Goal: Task Accomplishment & Management: Use online tool/utility

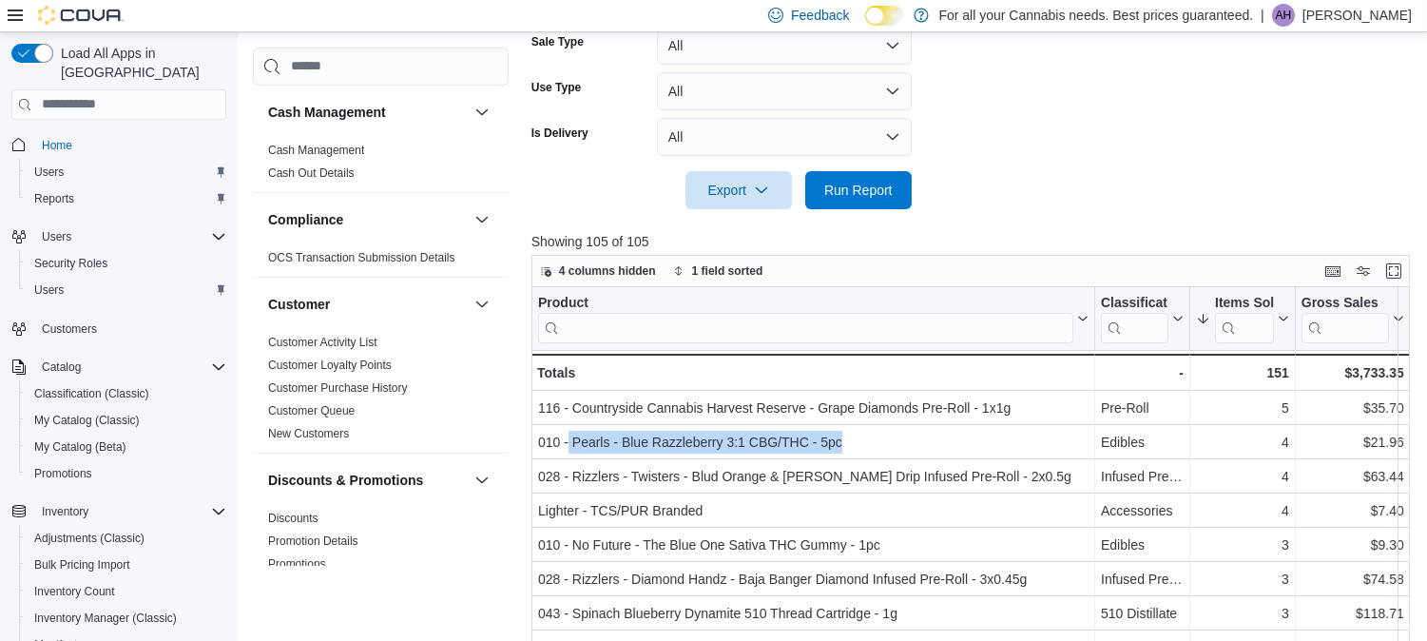
scroll to position [1202, 0]
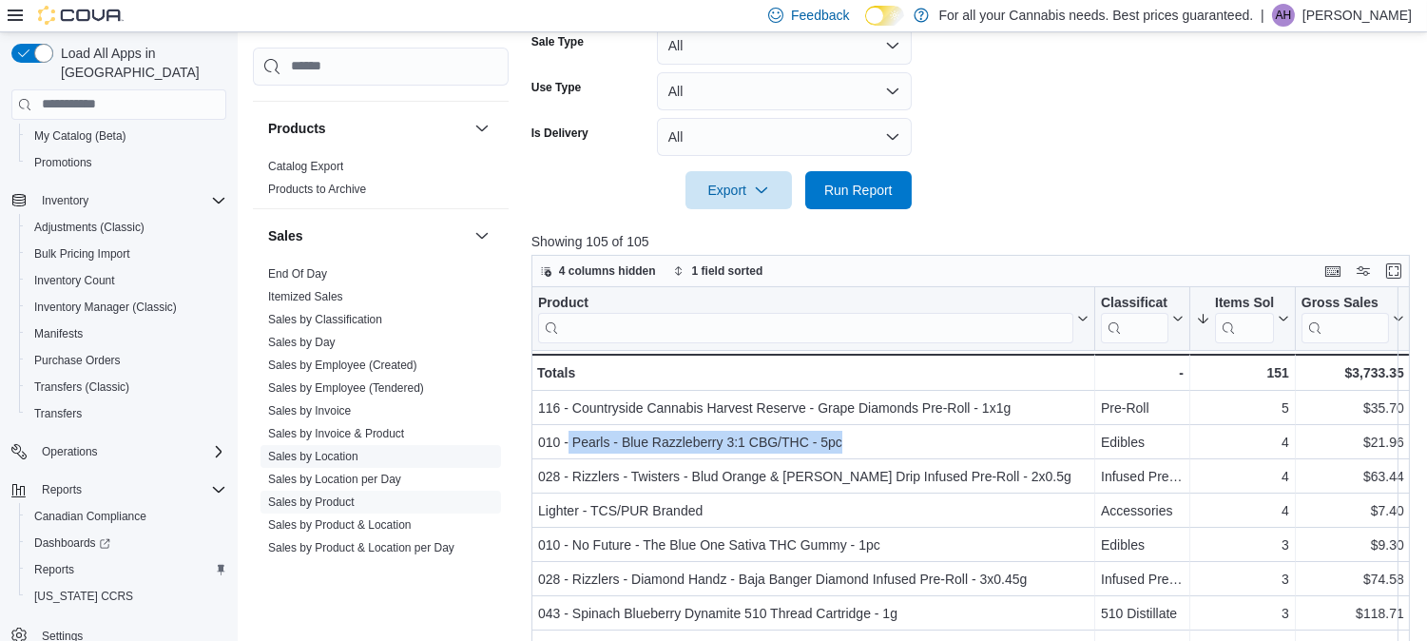
click at [329, 460] on link "Sales by Location" at bounding box center [313, 456] width 90 height 13
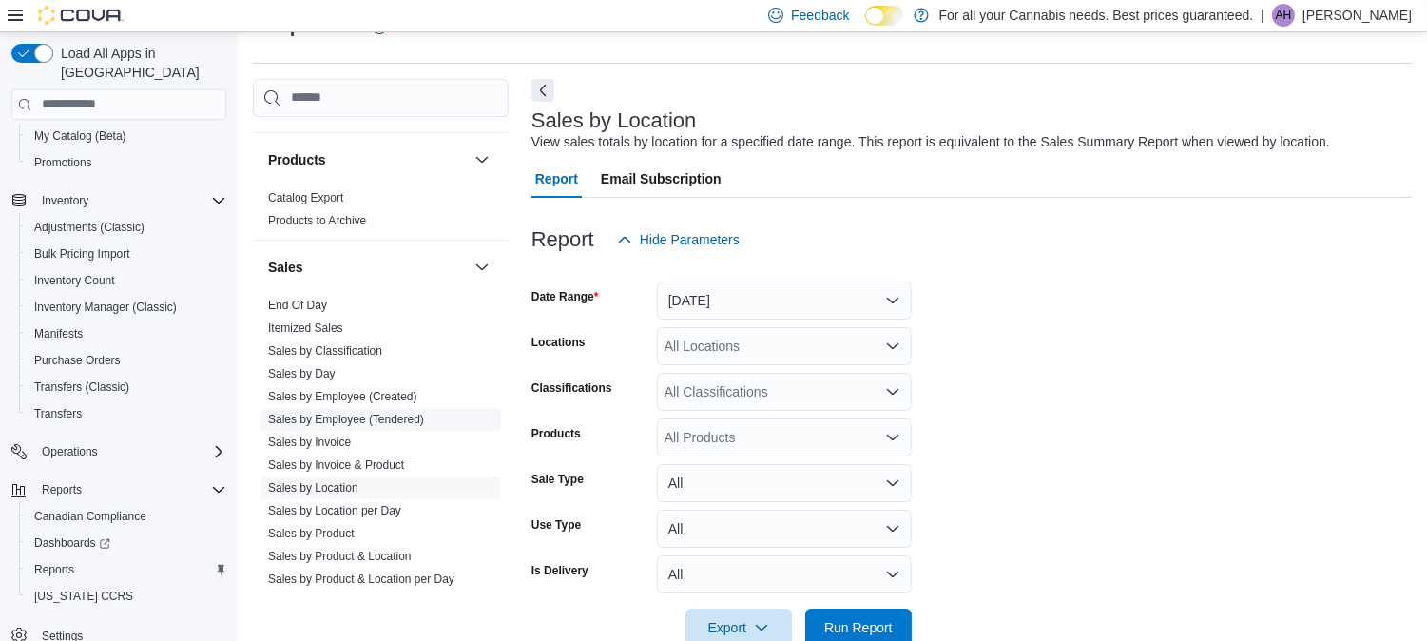
scroll to position [43, 0]
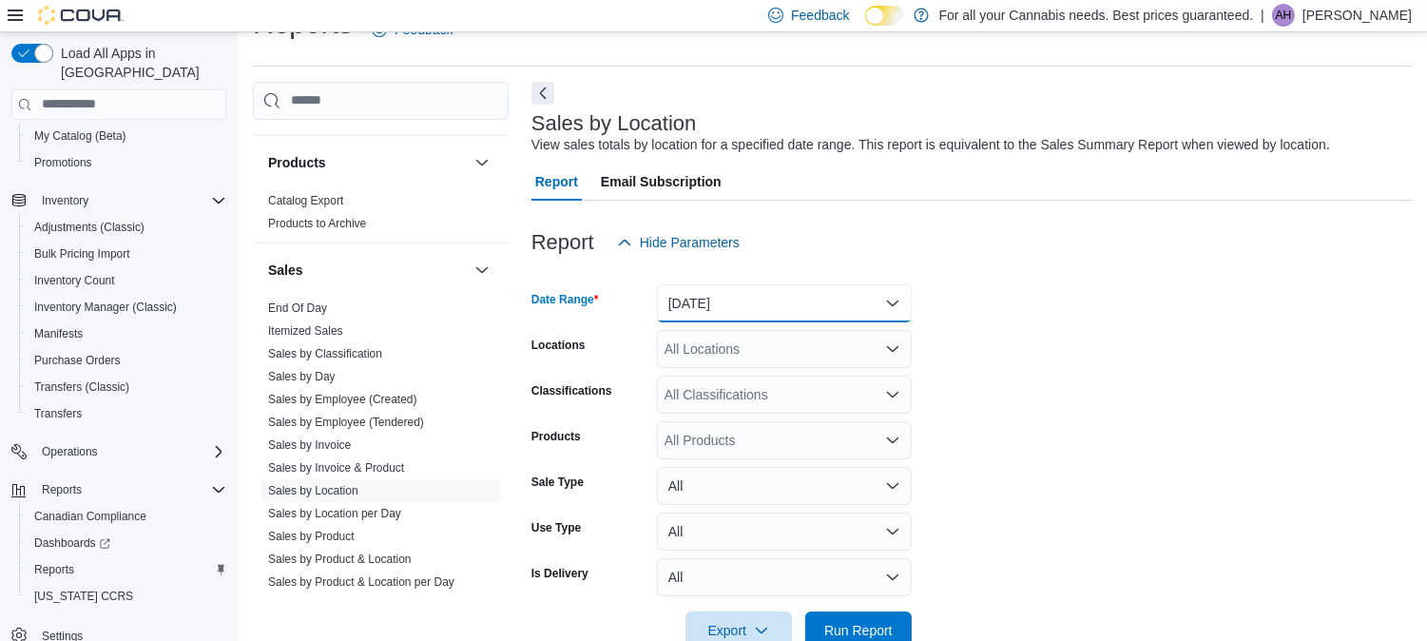
click at [720, 301] on button "[DATE]" at bounding box center [784, 303] width 255 height 38
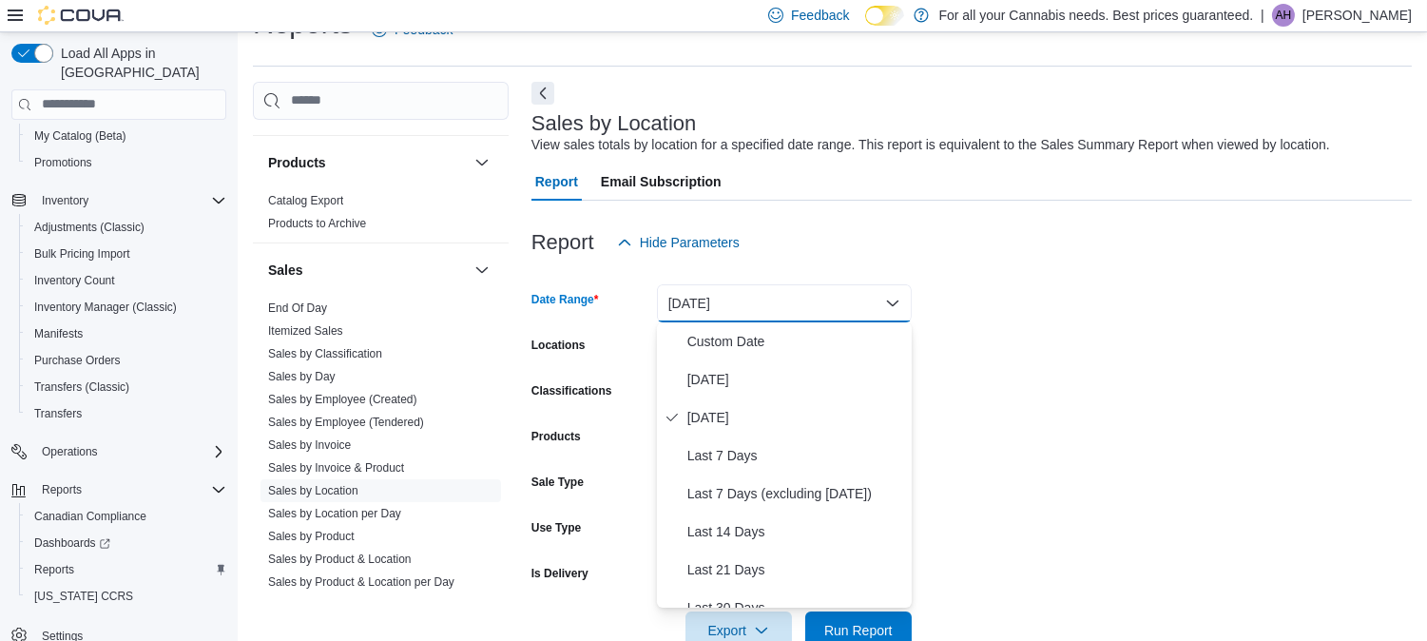
click at [1001, 289] on form "Date Range [DATE] Locations All Locations Classifications All Classifications P…" at bounding box center [971, 455] width 880 height 388
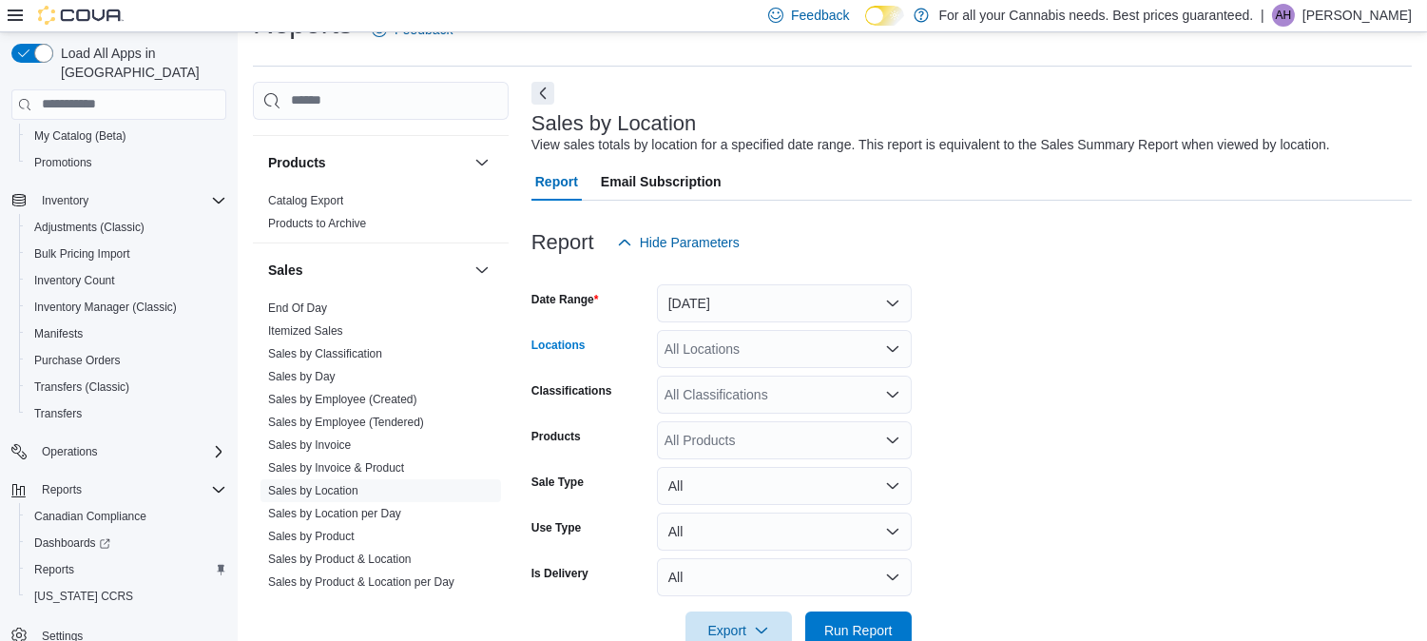
click at [833, 342] on div "All Locations" at bounding box center [784, 349] width 255 height 38
type input "***"
click at [787, 381] on span "TCS0005 Manitou" at bounding box center [760, 381] width 107 height 19
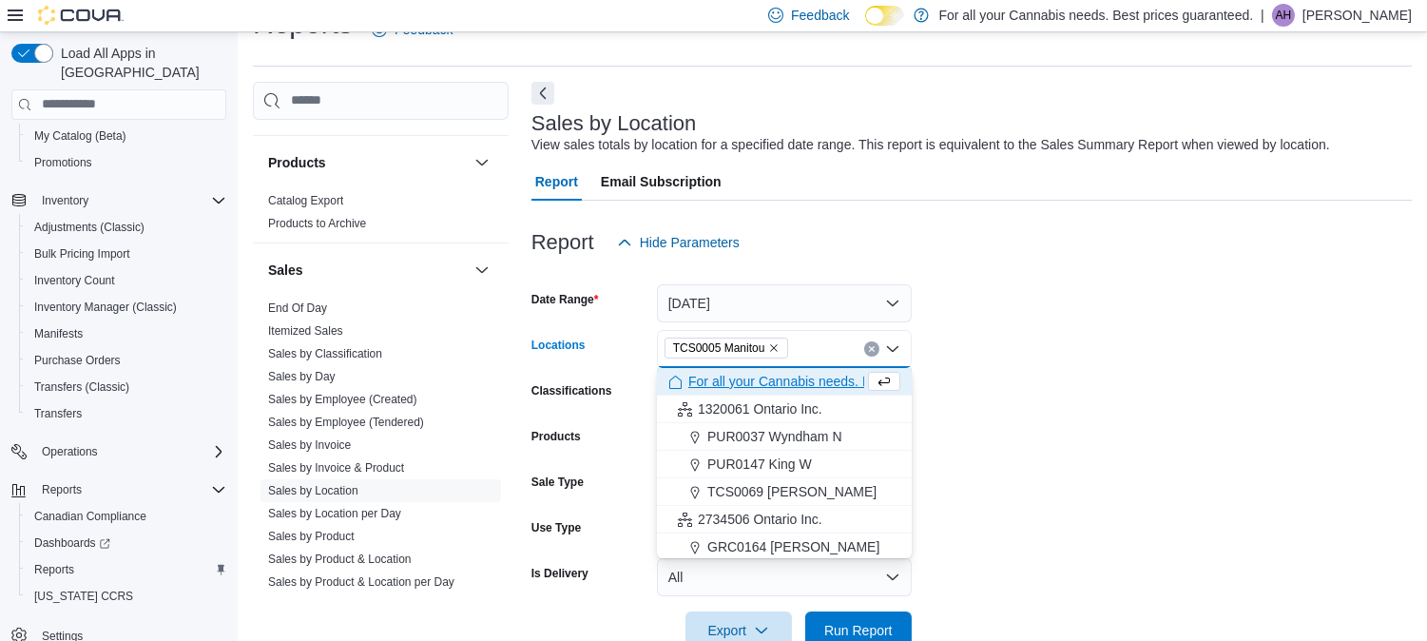
click at [1117, 382] on form "Date Range [DATE] Locations TCS0005 [GEOGRAPHIC_DATA] Combo box. Selected. TCS0…" at bounding box center [971, 455] width 880 height 388
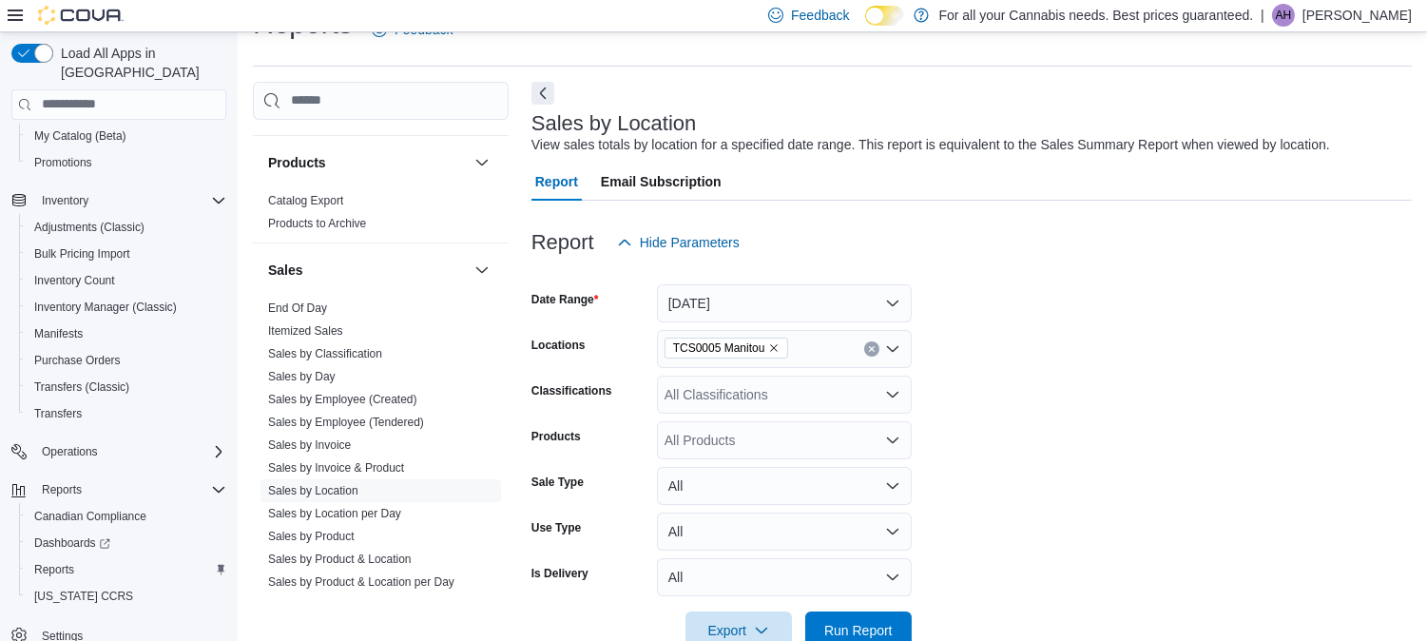
scroll to position [88, 0]
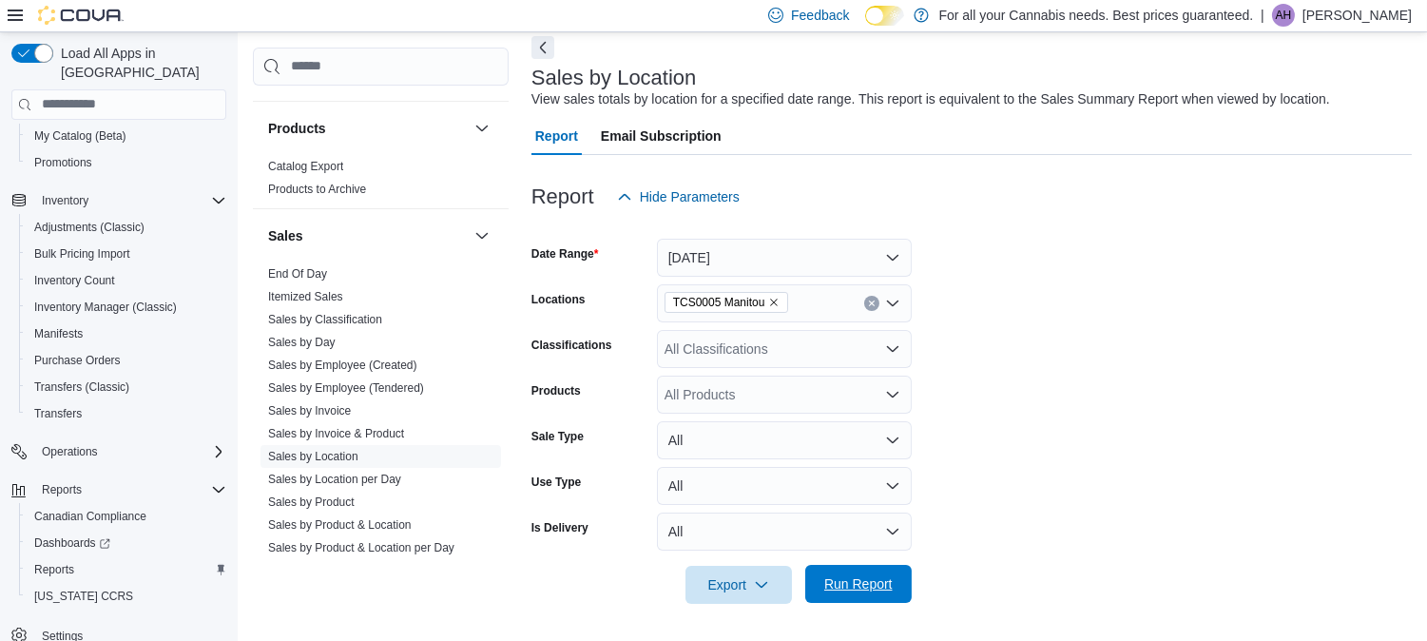
click at [861, 592] on span "Run Report" at bounding box center [859, 584] width 84 height 38
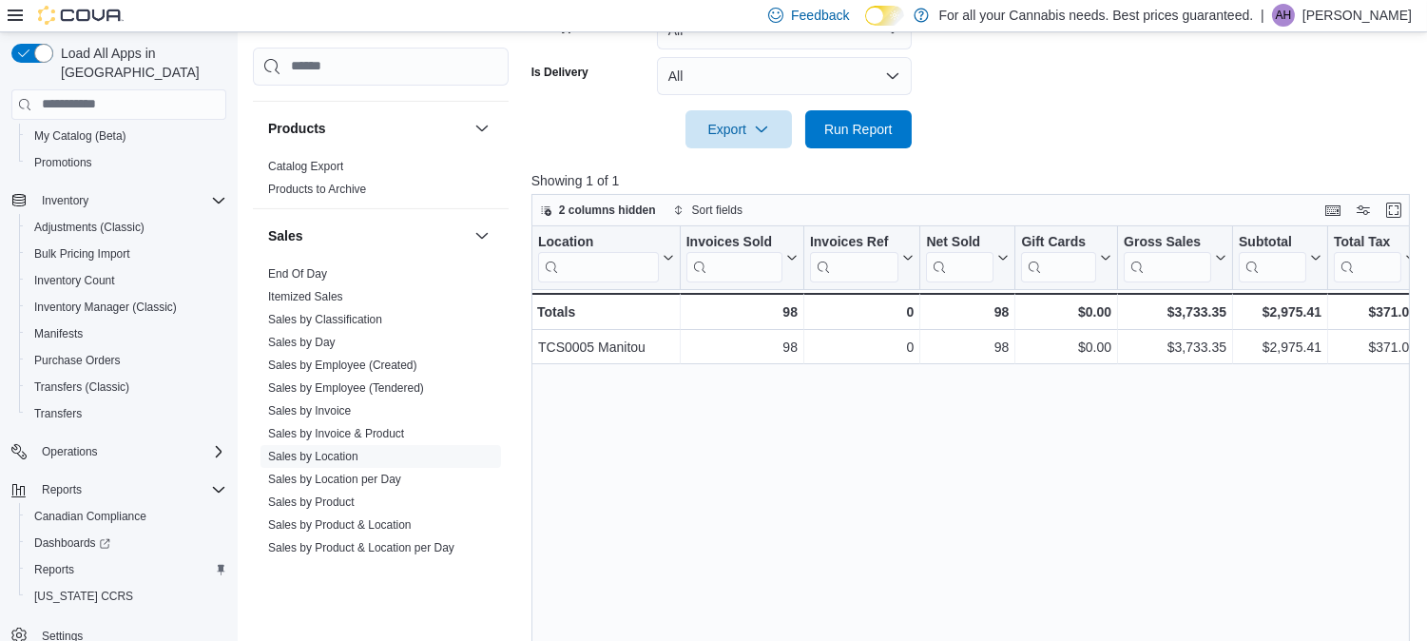
scroll to position [557, 0]
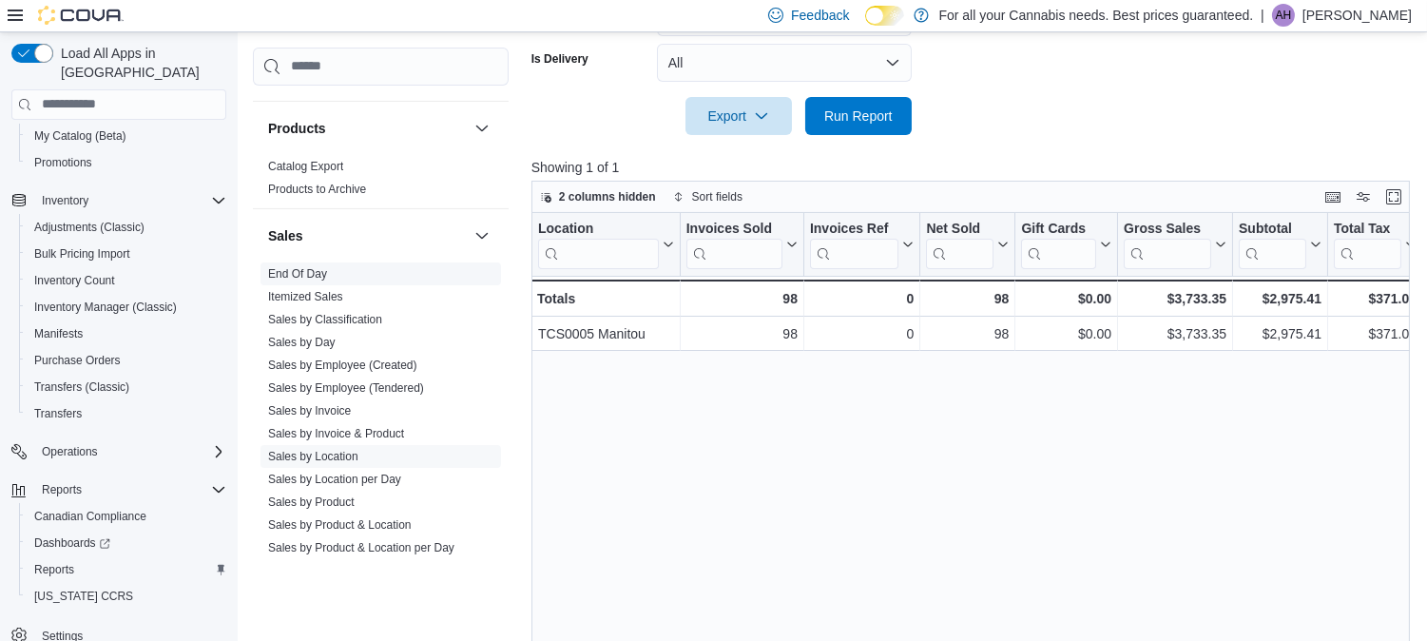
click at [306, 278] on link "End Of Day" at bounding box center [297, 273] width 59 height 13
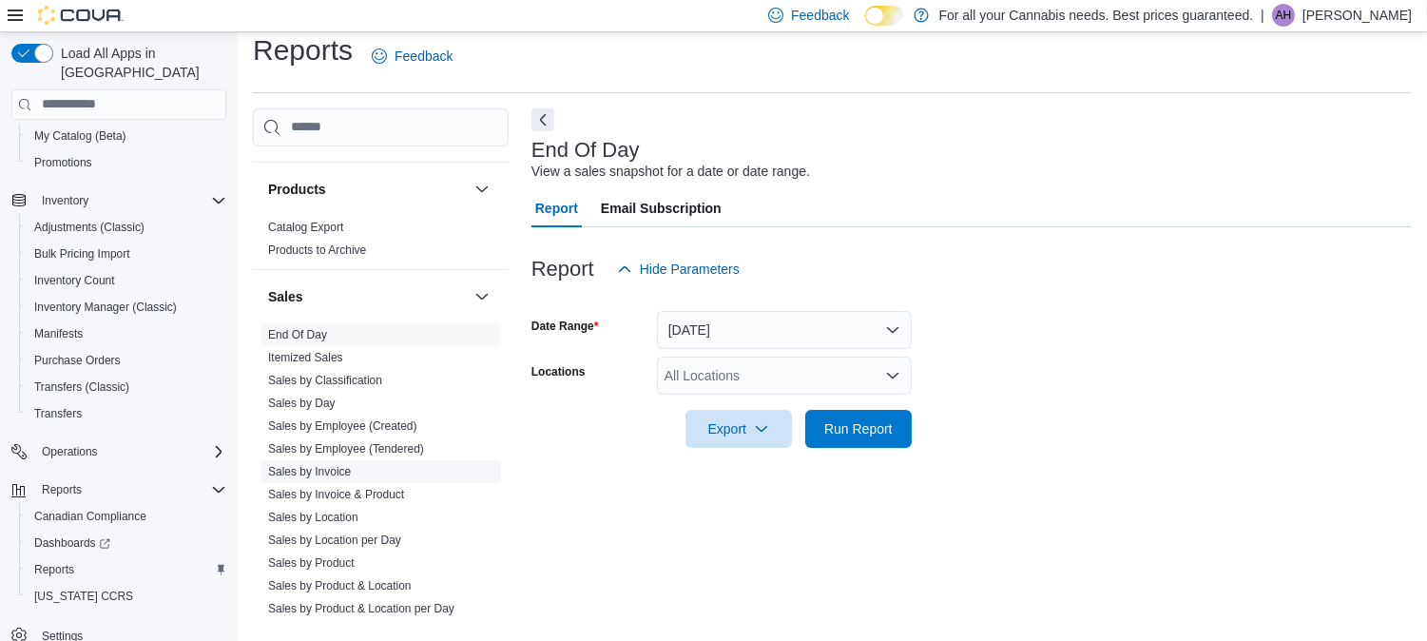
click at [312, 472] on link "Sales by Invoice" at bounding box center [309, 471] width 83 height 13
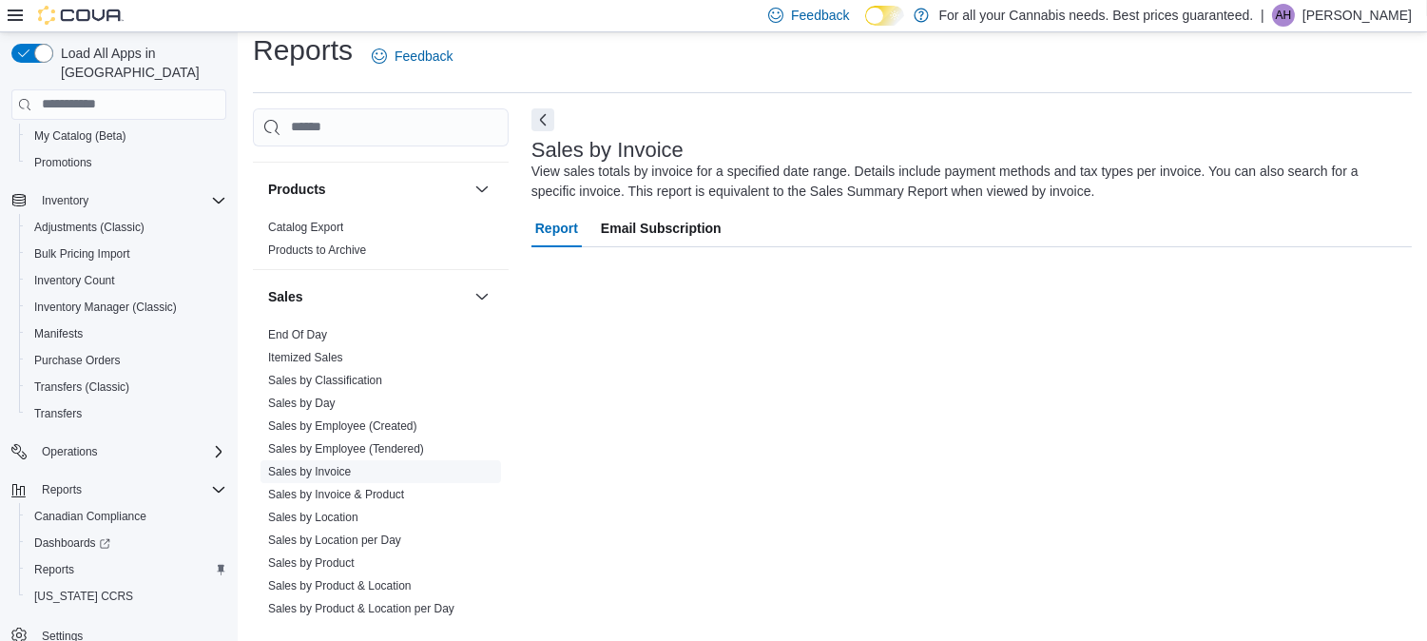
click at [312, 472] on link "Sales by Invoice" at bounding box center [309, 471] width 83 height 13
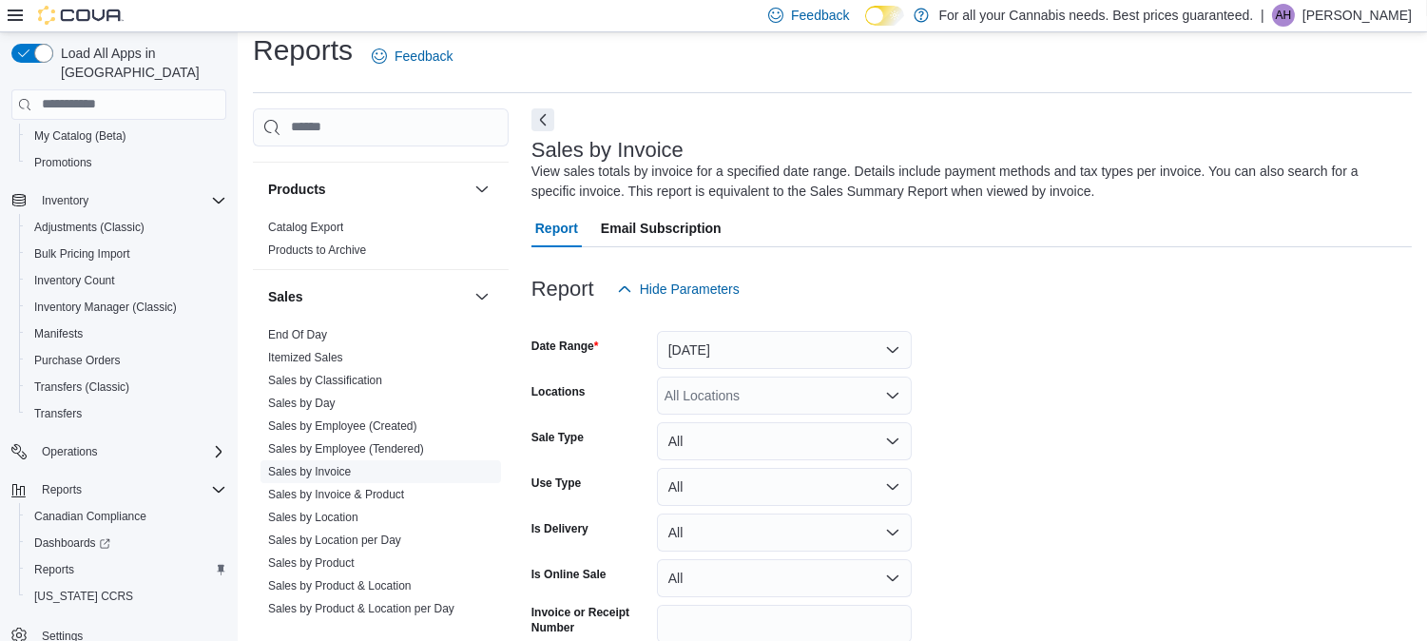
scroll to position [63, 0]
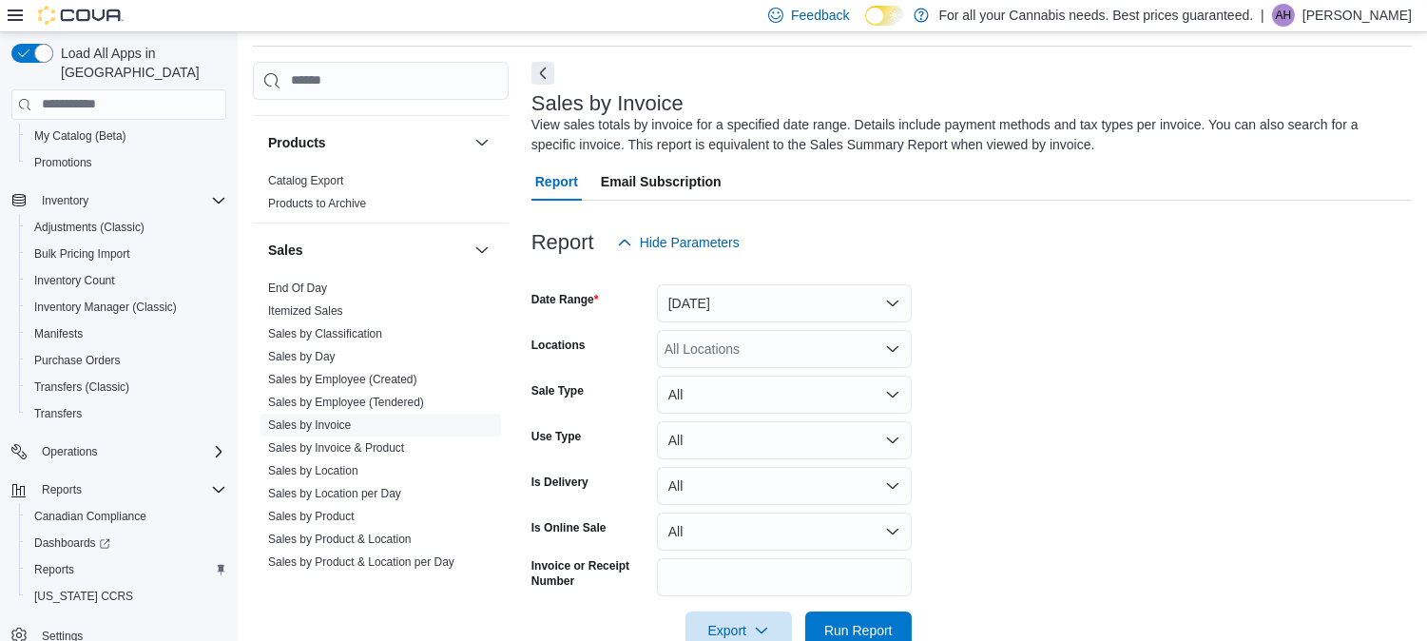
click at [775, 354] on div "All Locations" at bounding box center [784, 349] width 255 height 38
type input "***"
click at [771, 372] on span "TCS0005 Manitou" at bounding box center [760, 381] width 107 height 19
click at [1070, 317] on form "Date Range [DATE] Locations TCS0005 Manitou Sale Type All Use Type All Is Deliv…" at bounding box center [971, 455] width 880 height 388
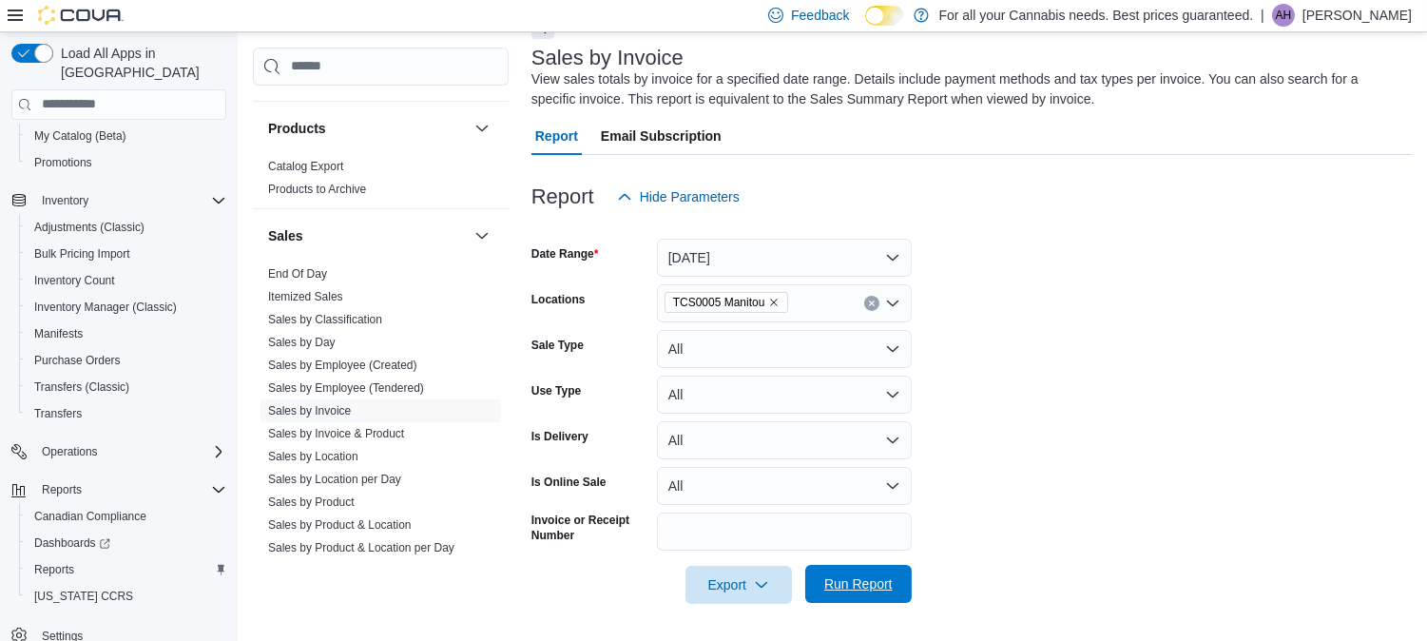
click at [867, 575] on span "Run Report" at bounding box center [858, 583] width 68 height 19
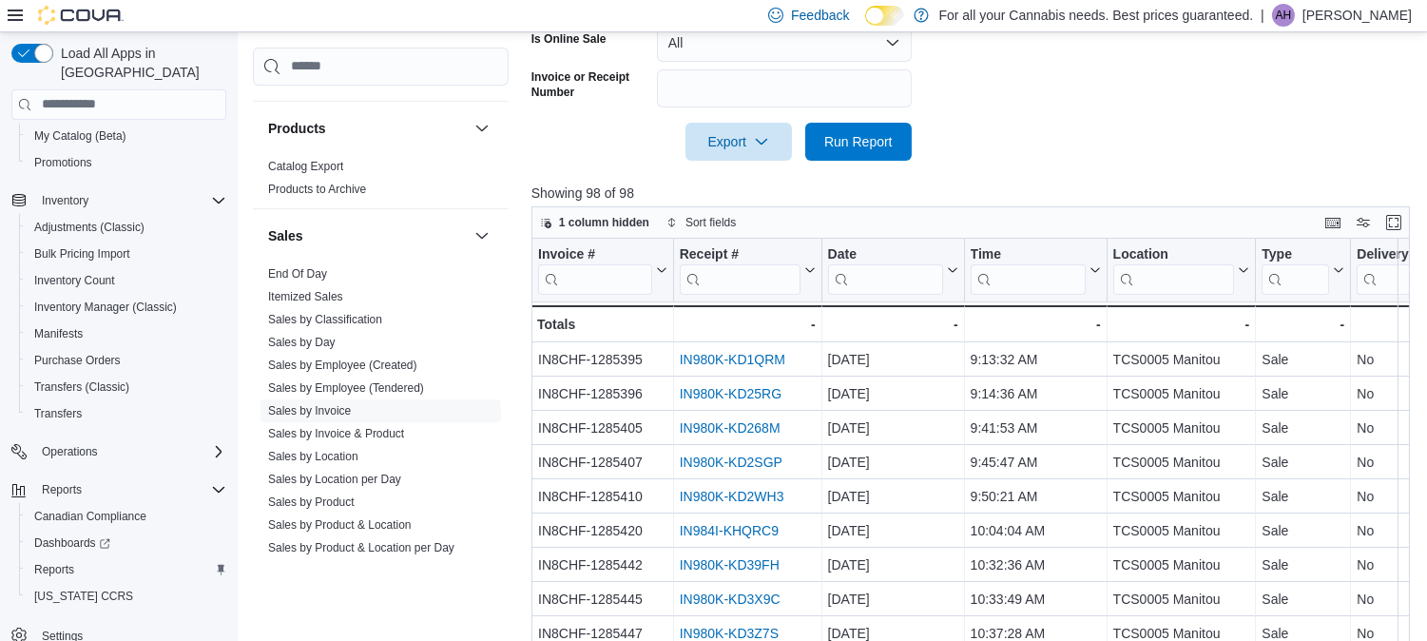
scroll to position [108, 0]
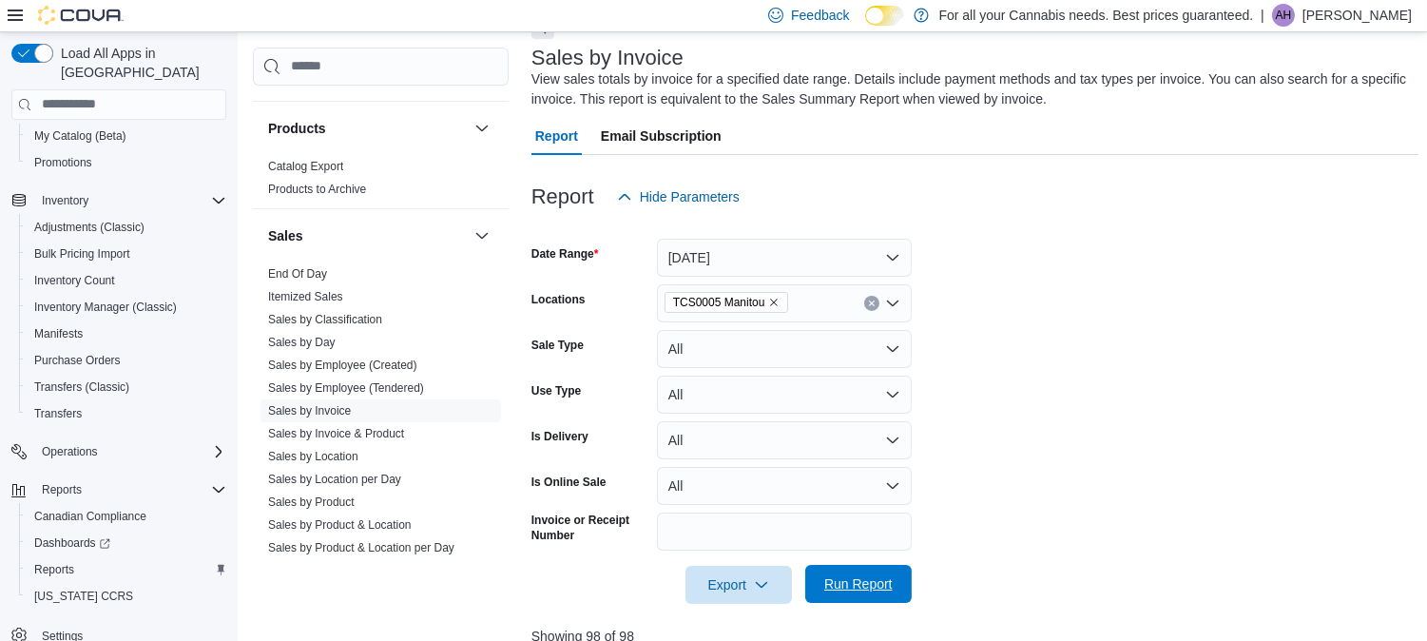
click at [831, 591] on span "Run Report" at bounding box center [858, 583] width 68 height 19
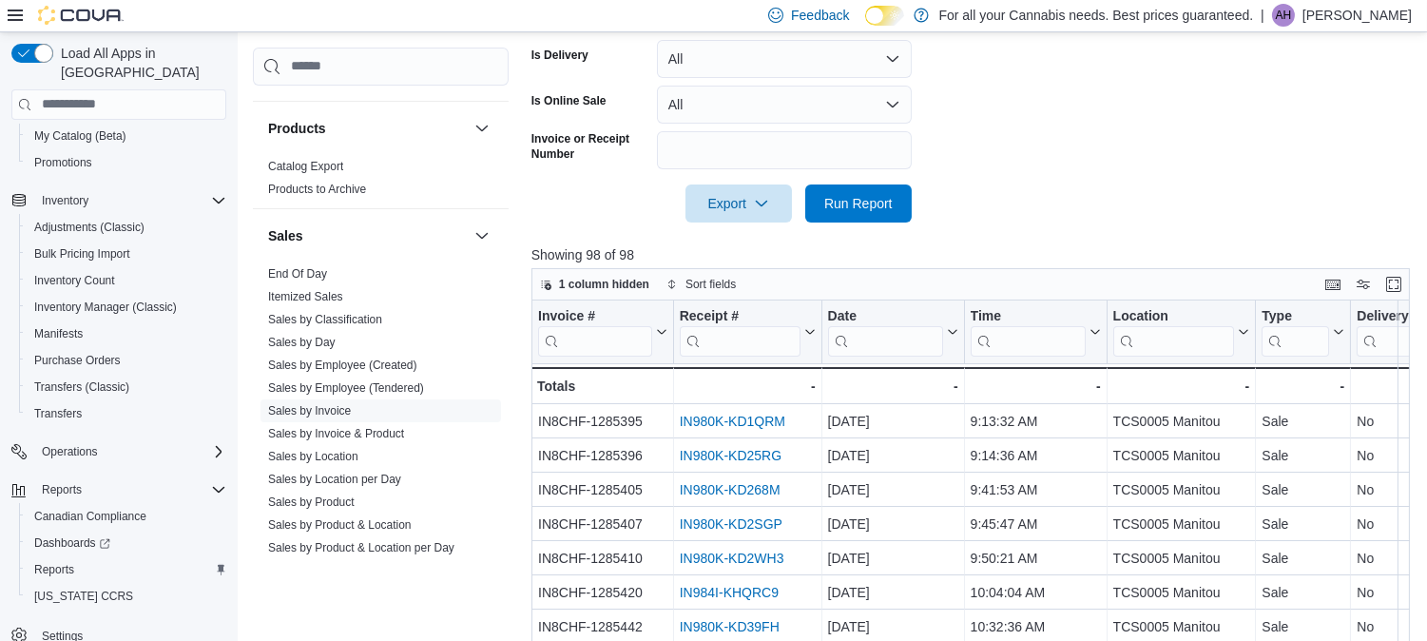
scroll to position [612, 0]
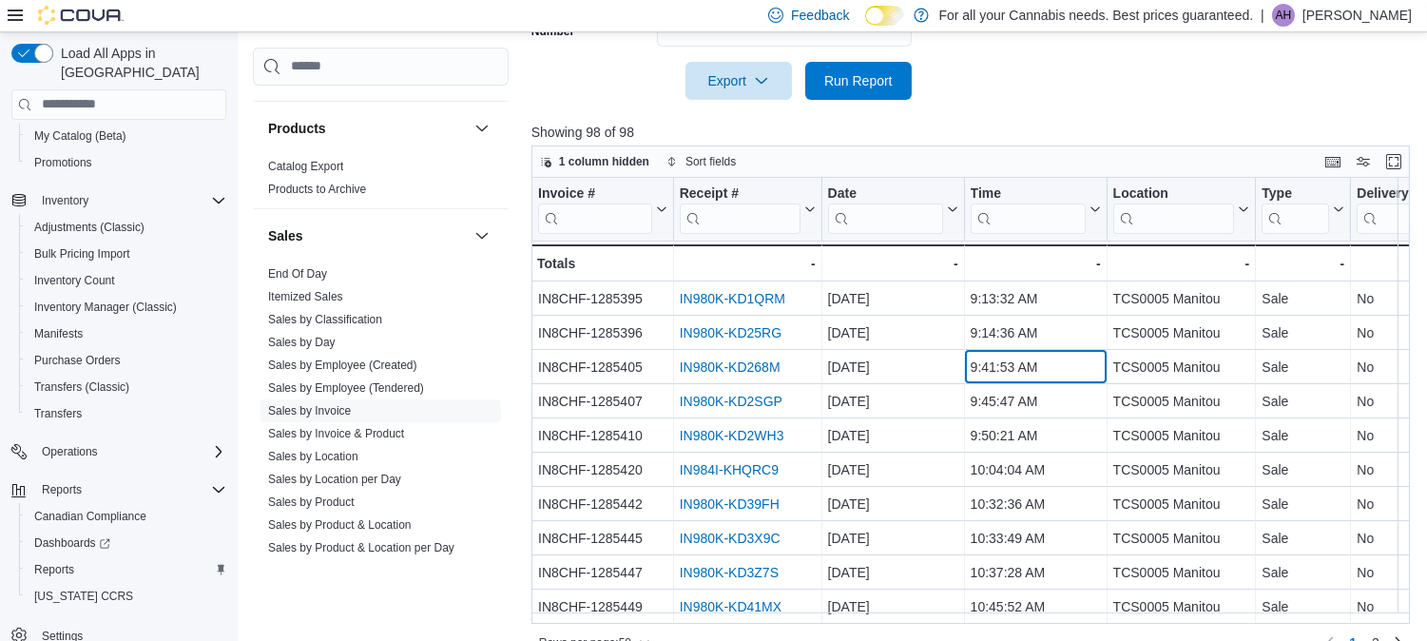
click at [976, 363] on div "9:41:53 AM" at bounding box center [1035, 367] width 130 height 23
drag, startPoint x: 976, startPoint y: 363, endPoint x: 945, endPoint y: 92, distance: 272.8
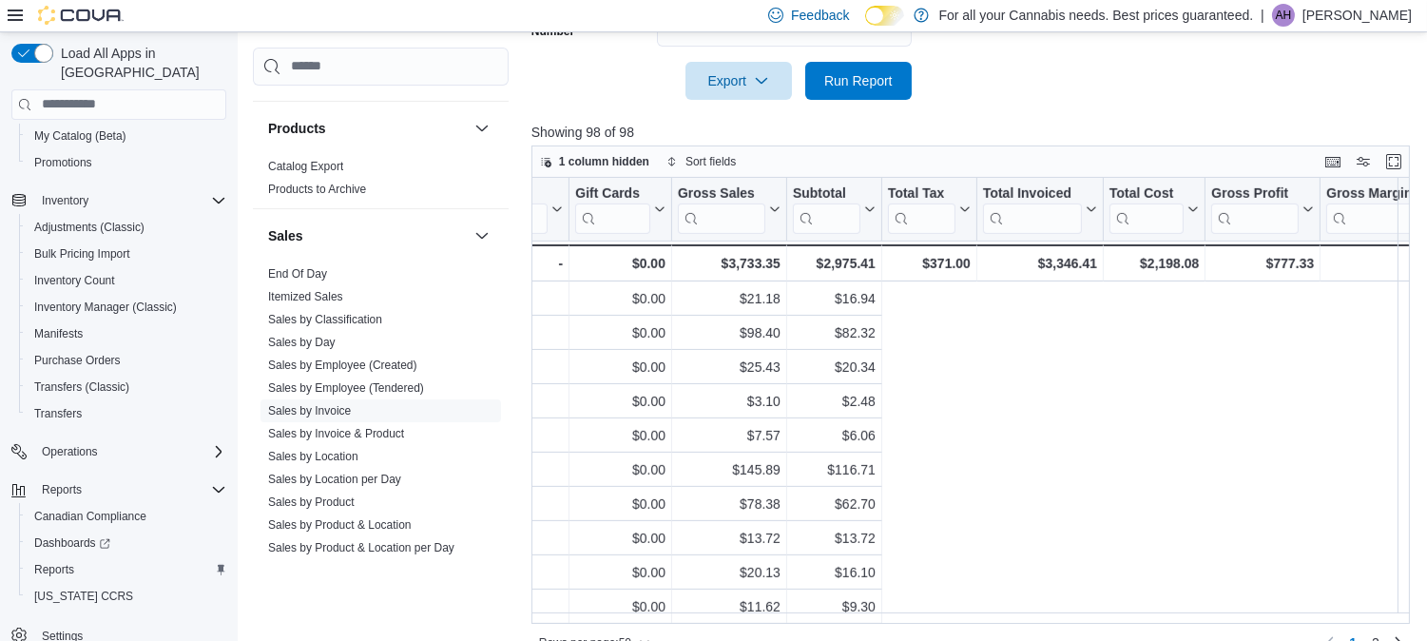
scroll to position [1377, 0]
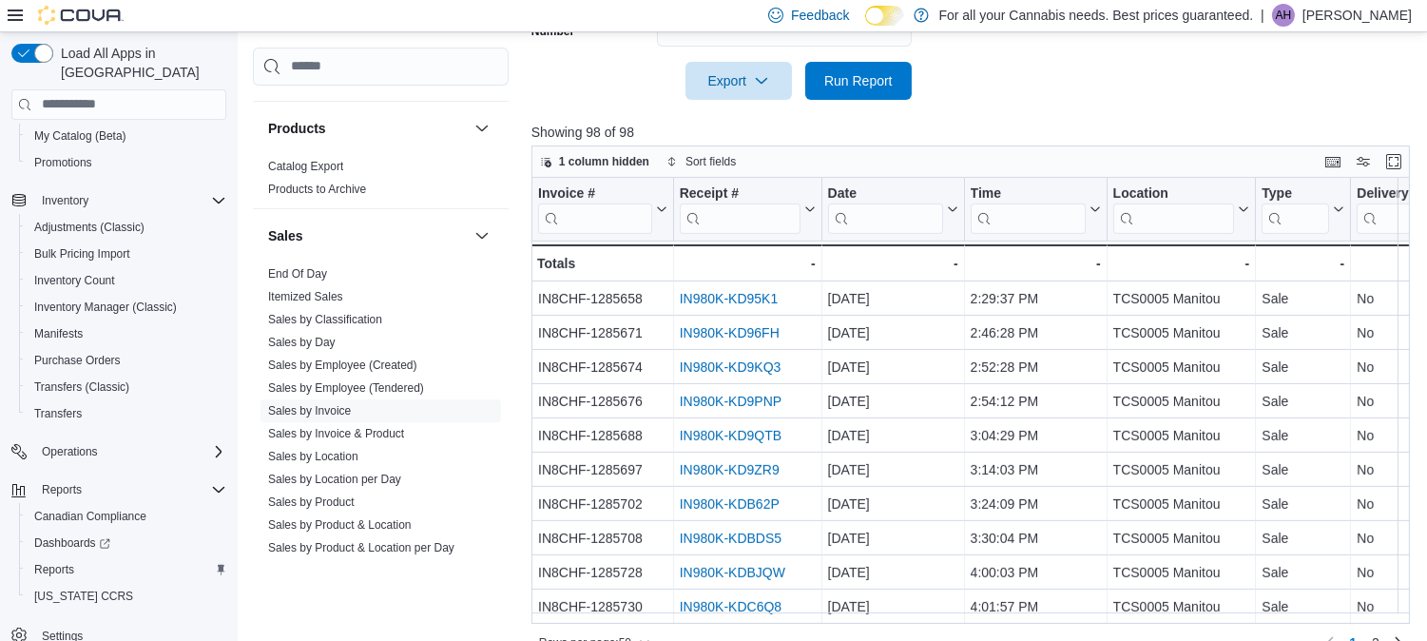
scroll to position [108, 0]
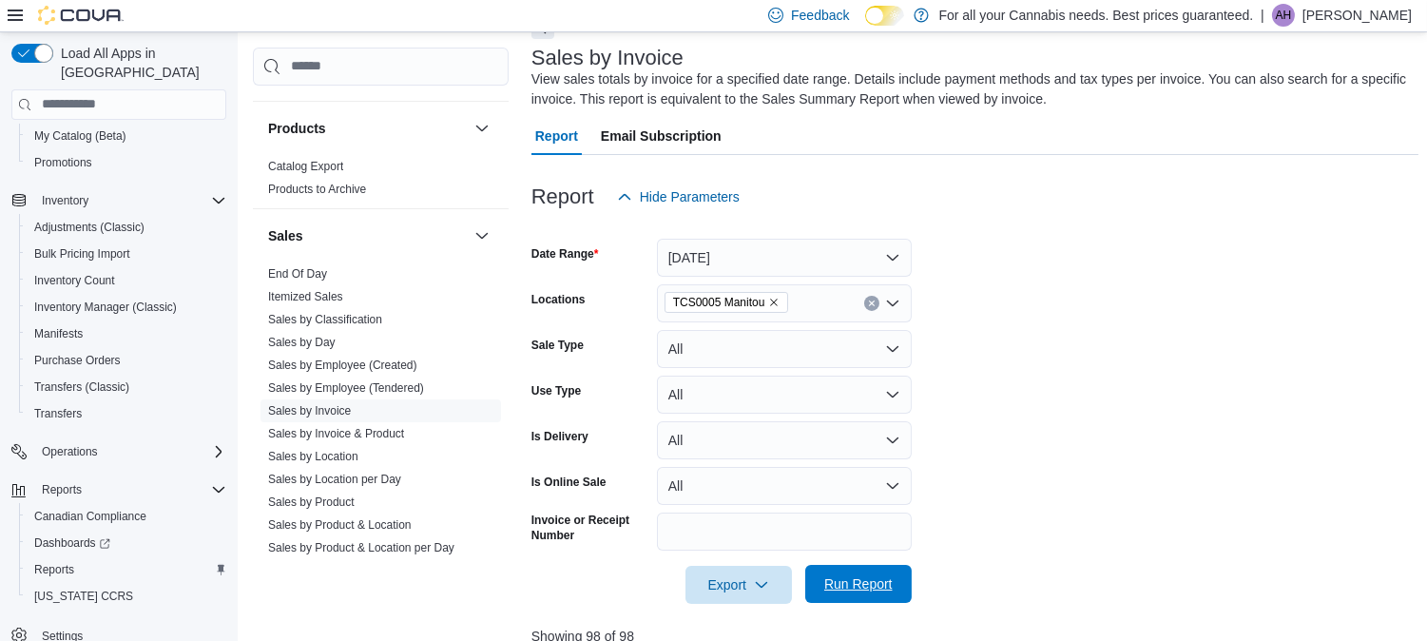
click at [847, 590] on span "Run Report" at bounding box center [858, 583] width 68 height 19
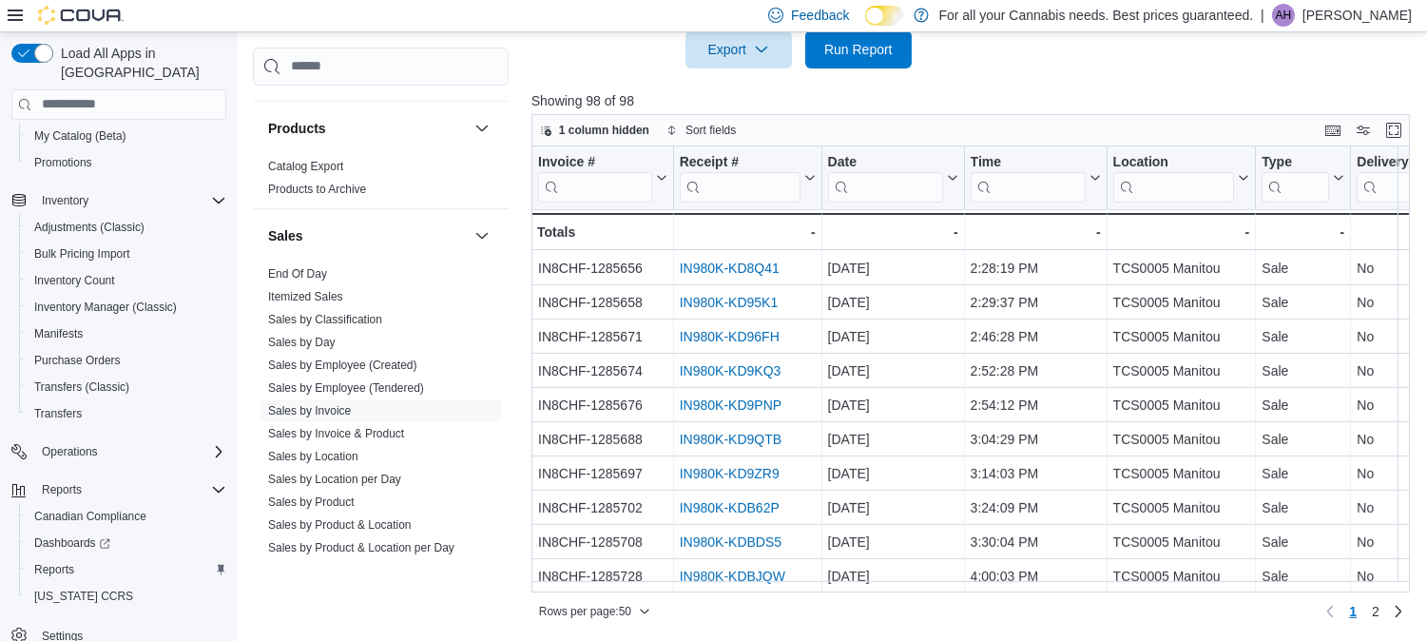
scroll to position [1379, 0]
click at [1387, 610] on link "2" at bounding box center [1375, 611] width 23 height 30
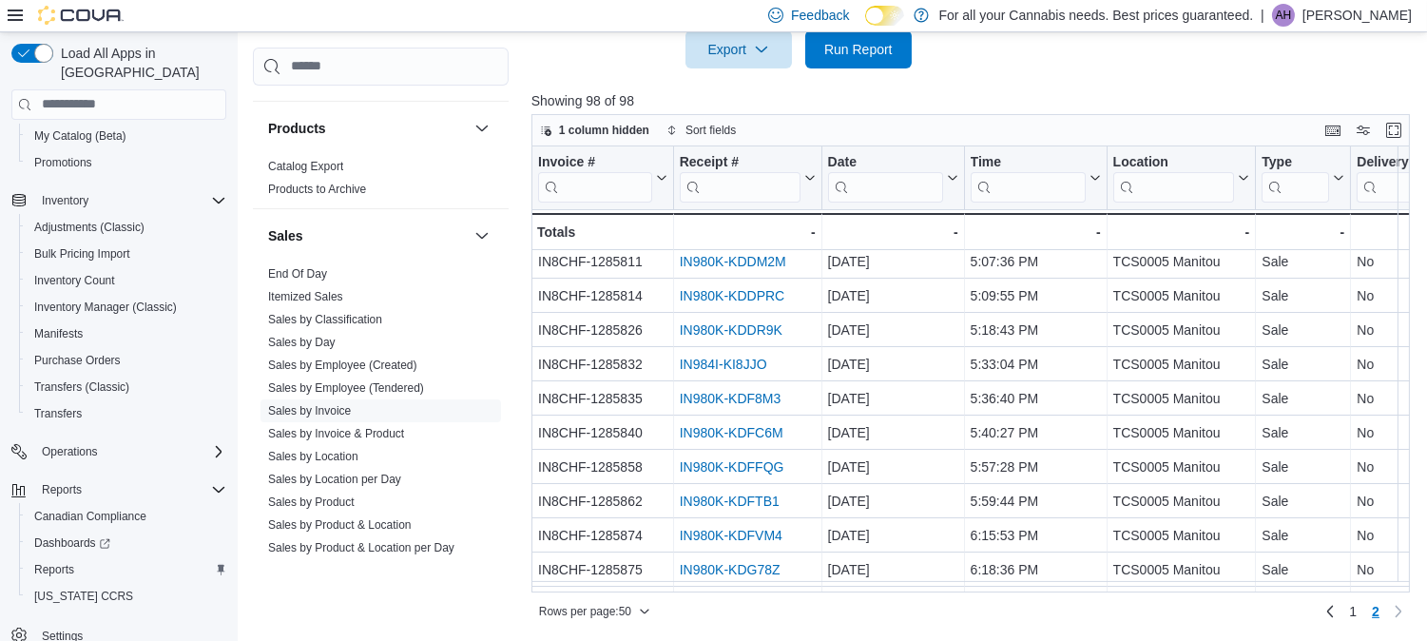
scroll to position [230, 0]
